Goal: Find specific page/section: Find specific page/section

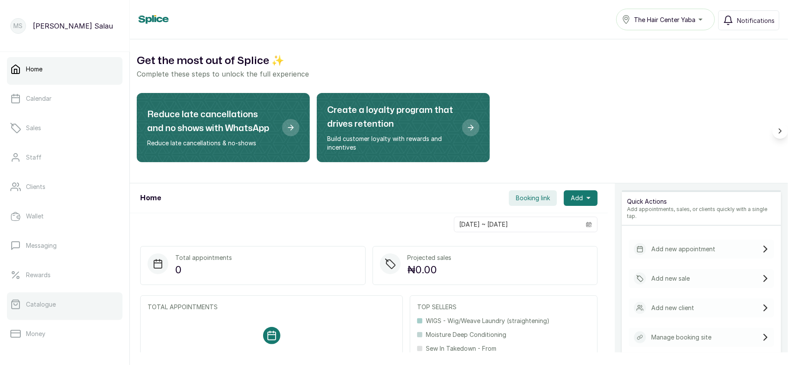
click at [47, 299] on link "Catalogue" at bounding box center [65, 305] width 116 height 24
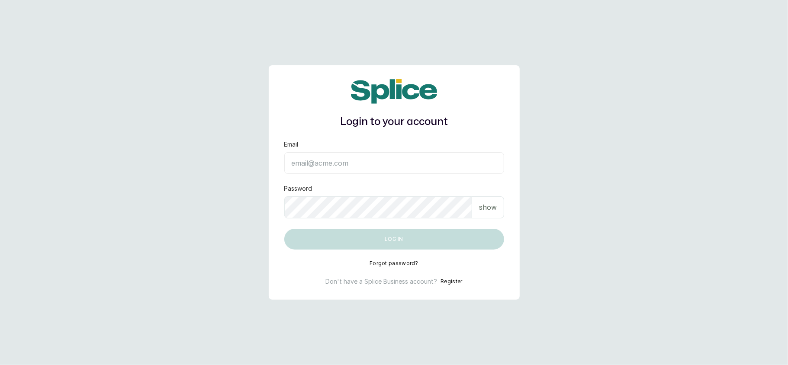
click at [359, 159] on input "Email" at bounding box center [394, 163] width 220 height 22
type input "[EMAIL_ADDRESS][DOMAIN_NAME]"
click at [494, 209] on p "show" at bounding box center [488, 207] width 18 height 10
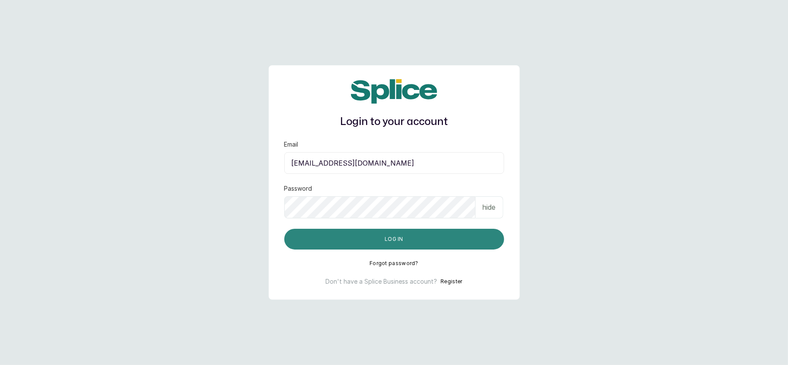
click at [443, 235] on button "Log in" at bounding box center [394, 239] width 220 height 21
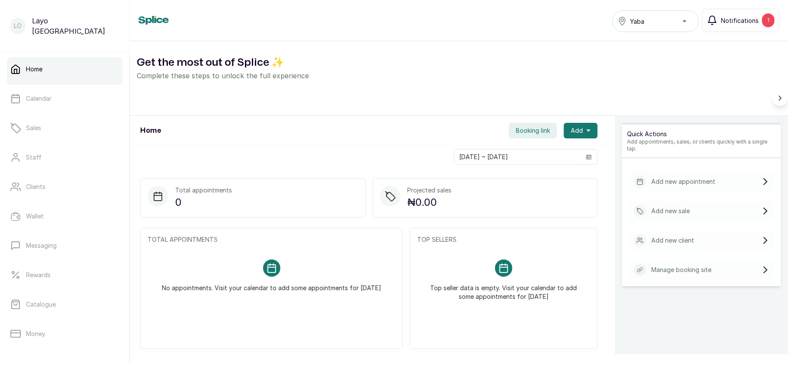
click at [749, 16] on span "Notifications" at bounding box center [740, 20] width 38 height 9
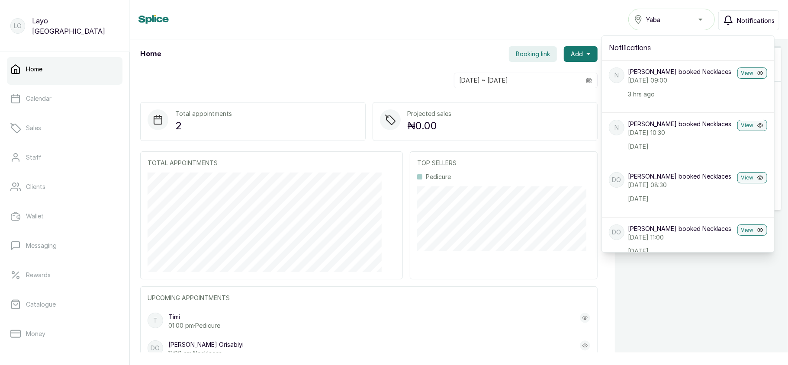
click at [749, 16] on span "Notifications" at bounding box center [756, 20] width 38 height 9
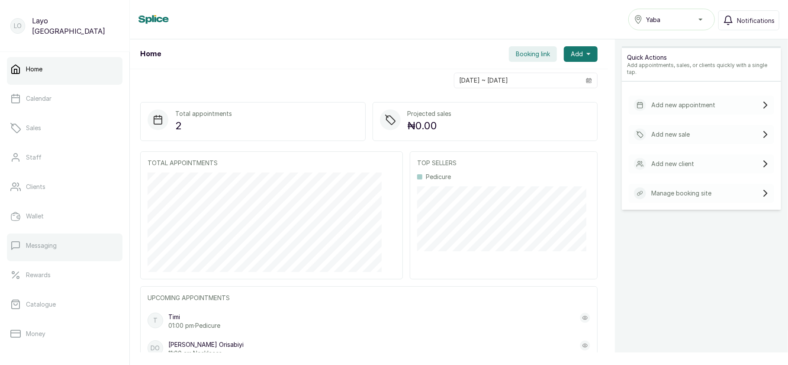
click at [42, 250] on p "Messaging" at bounding box center [41, 246] width 31 height 9
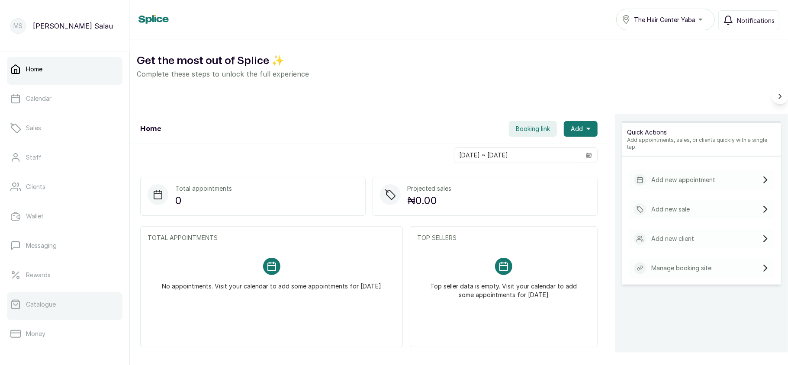
click at [54, 296] on link "Catalogue" at bounding box center [65, 305] width 116 height 24
